Goal: Information Seeking & Learning: Find specific fact

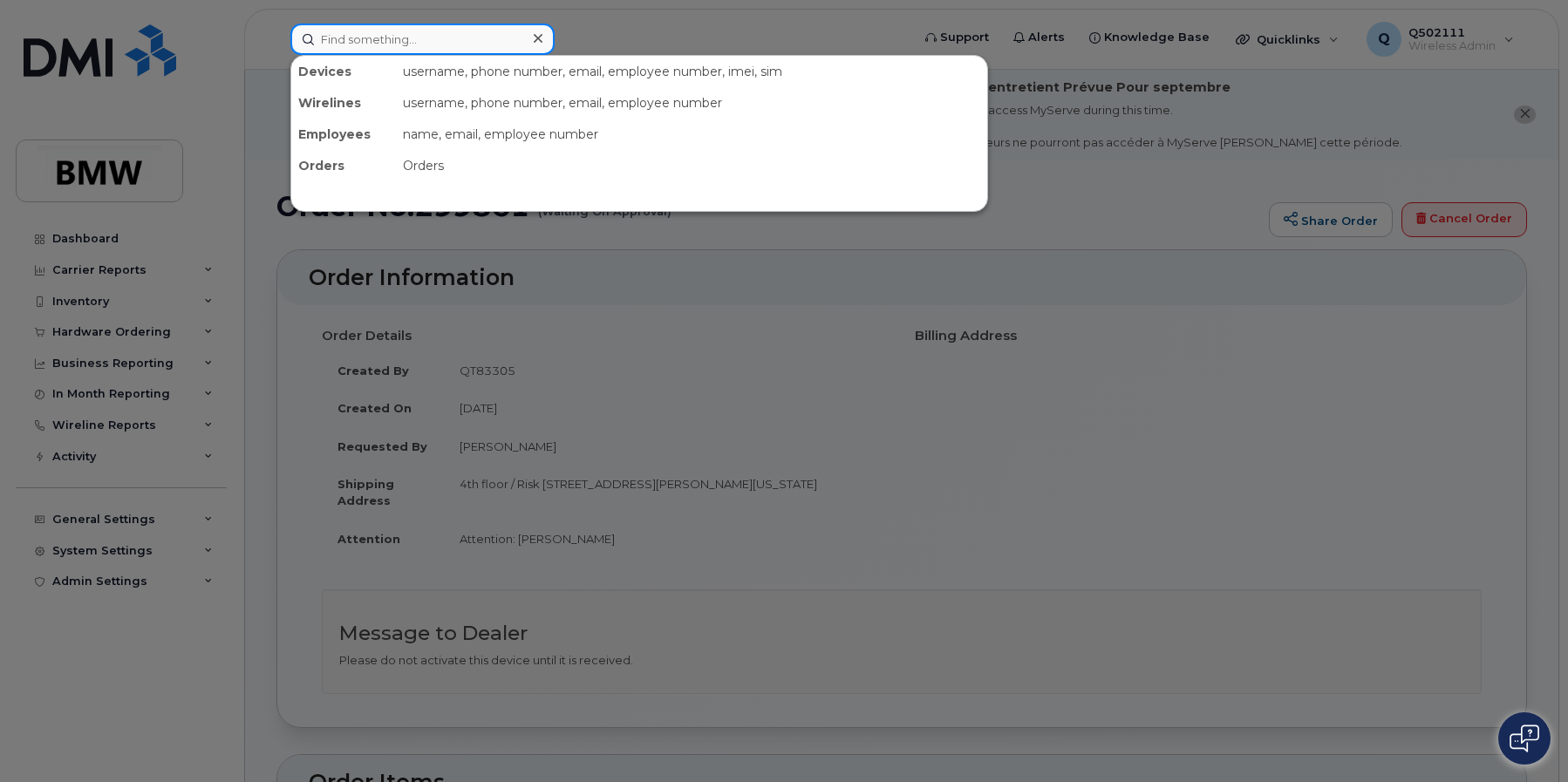
click at [409, 33] on input at bounding box center [422, 39] width 265 height 31
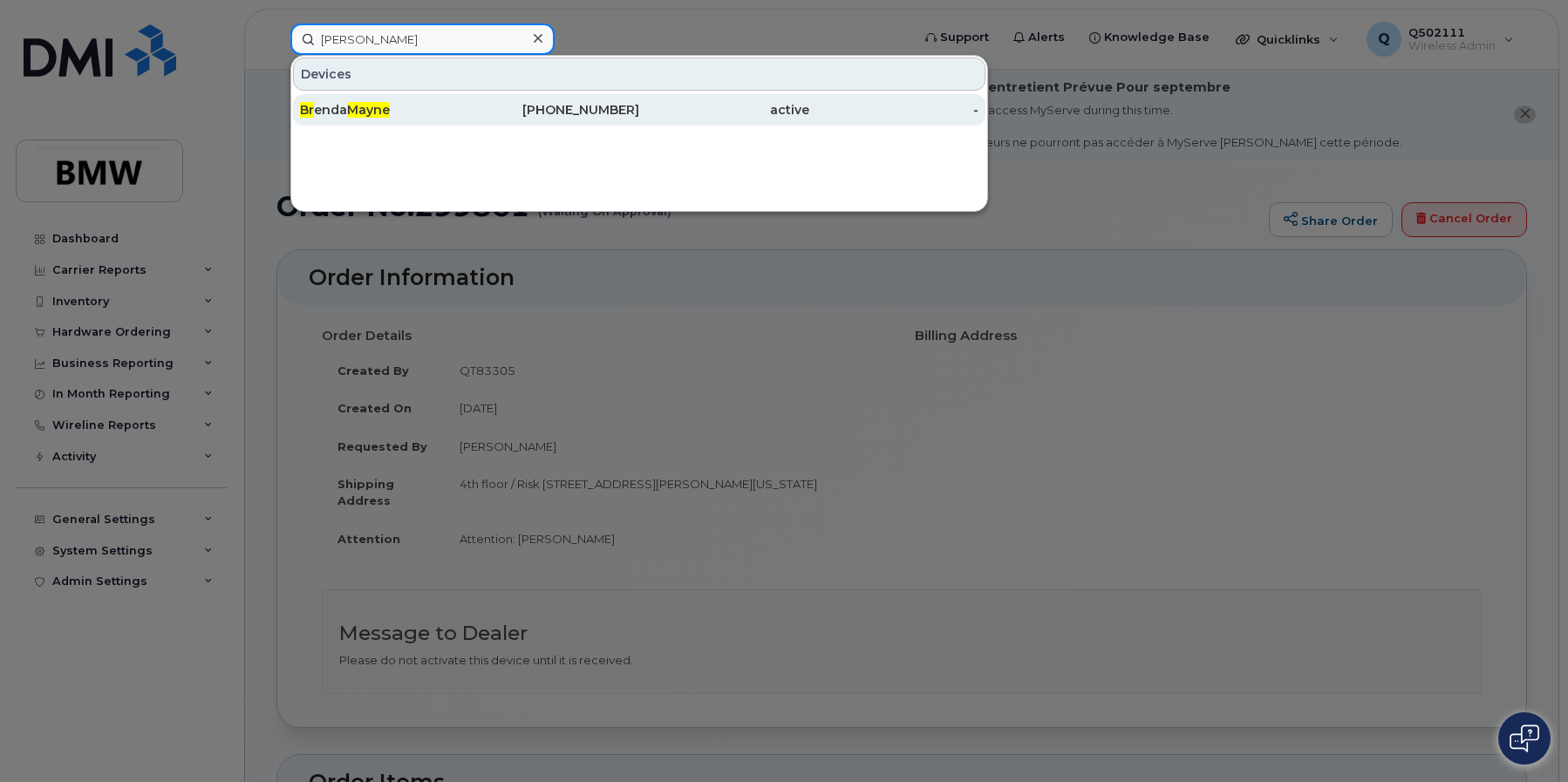
type input "mayne br"
click at [362, 110] on span "Mayne" at bounding box center [368, 110] width 43 height 16
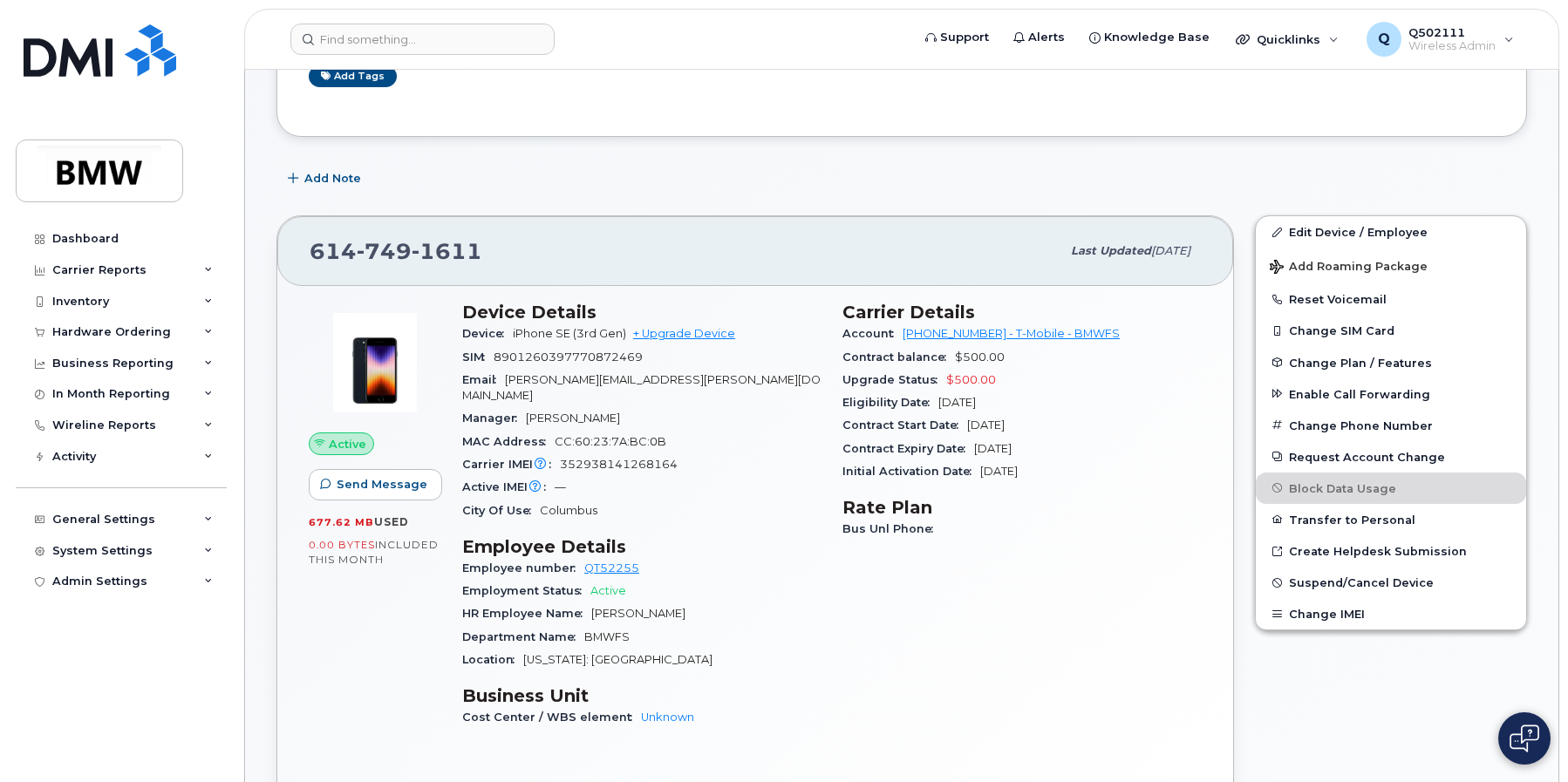
scroll to position [291, 0]
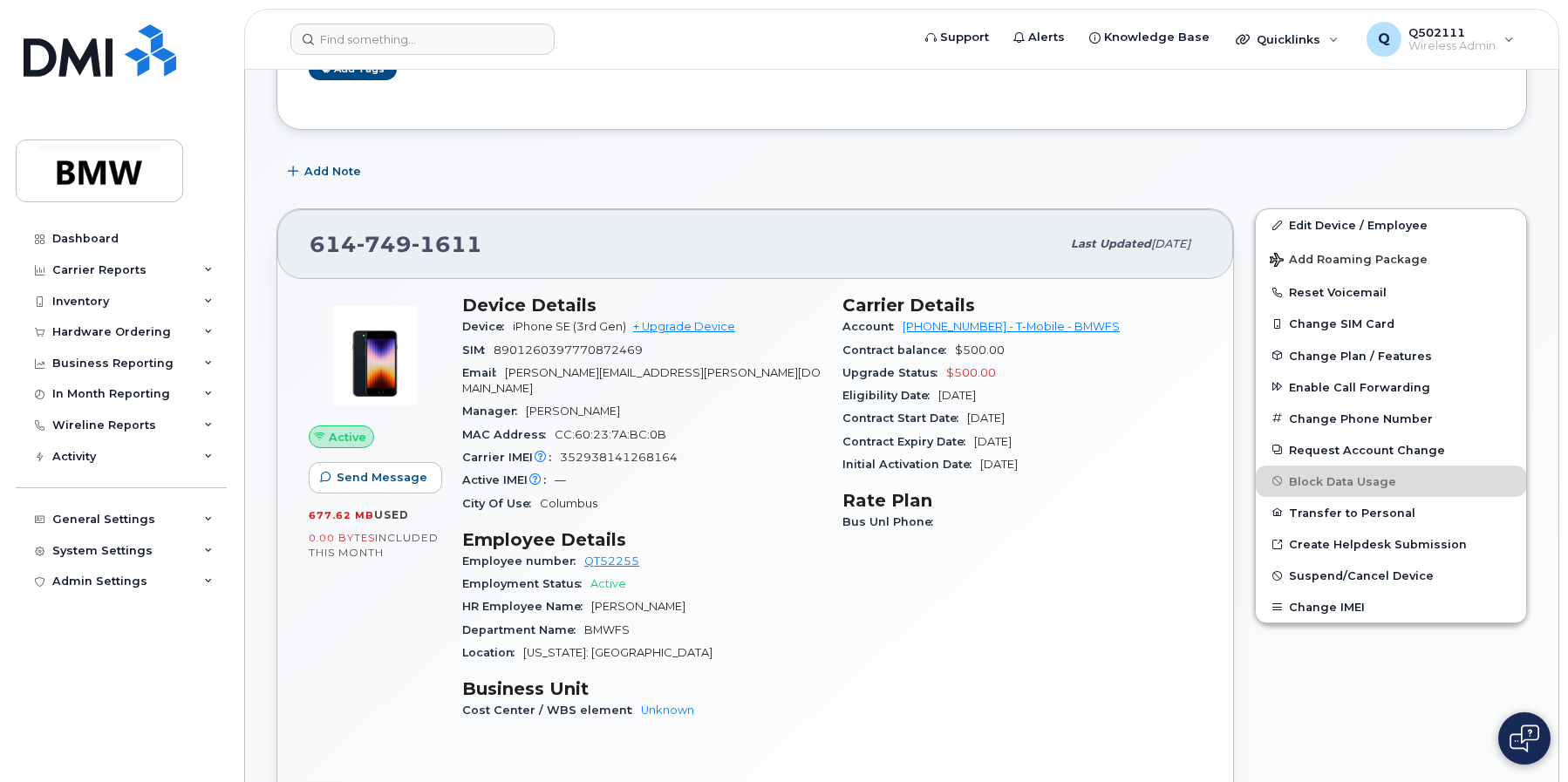
drag, startPoint x: 1059, startPoint y: 444, endPoint x: 1033, endPoint y: 446, distance: 26.1
click at [1033, 446] on div "Contract Expiry Date [DATE]" at bounding box center [1022, 441] width 360 height 23
drag, startPoint x: 1033, startPoint y: 446, endPoint x: 1137, endPoint y: 477, distance: 108.5
click at [1137, 477] on div "Carrier Details Account [PHONE_NUMBER] - T-Mobile - BMWFS Contract balance $500…" at bounding box center [1022, 515] width 381 height 462
